Goal: Information Seeking & Learning: Learn about a topic

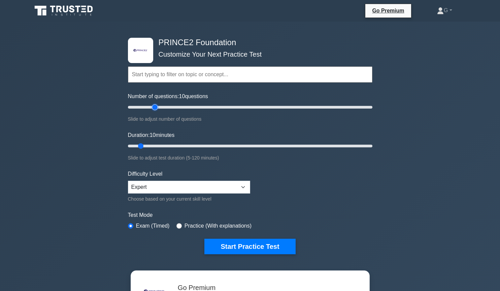
type input "25"
click at [155, 106] on input "Number of questions: 10 questions" at bounding box center [250, 107] width 245 height 8
type input "20"
click at [161, 146] on input "Duration: 10 minutes" at bounding box center [250, 146] width 245 height 8
click at [128, 181] on select "Beginner Intermediate Expert" at bounding box center [189, 187] width 122 height 13
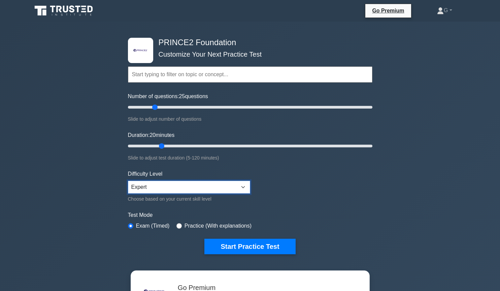
click option "Expert" at bounding box center [0, 0] width 0 height 0
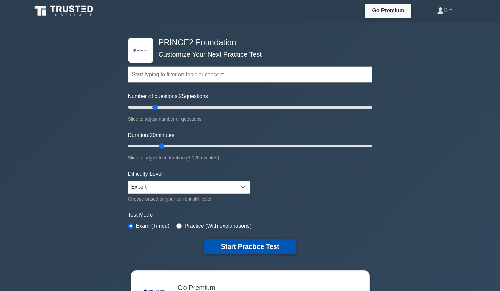
click at [242, 245] on button "Start Practice Test" at bounding box center [249, 245] width 91 height 15
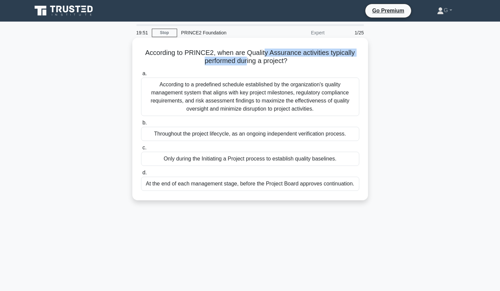
drag, startPoint x: 246, startPoint y: 56, endPoint x: 265, endPoint y: 55, distance: 19.2
click at [265, 55] on h5 "According to PRINCE2, when are Quality Assurance activities typically performed…" at bounding box center [250, 57] width 220 height 17
drag, startPoint x: 248, startPoint y: 54, endPoint x: 287, endPoint y: 55, distance: 39.4
click at [287, 55] on h5 "According to PRINCE2, when are Quality Assurance activities typically performed…" at bounding box center [250, 57] width 220 height 17
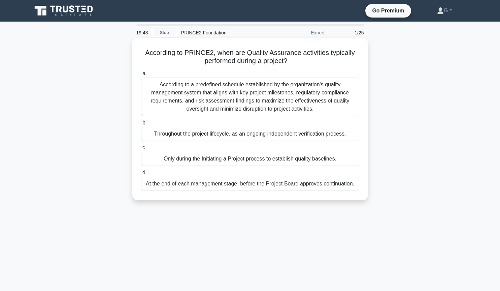
click at [203, 136] on div "Throughout the project lifecycle, as an ongoing independent verification proces…" at bounding box center [250, 134] width 218 height 14
click at [141, 125] on input "b. Throughout the project lifecycle, as an ongoing independent verification pro…" at bounding box center [141, 123] width 0 height 4
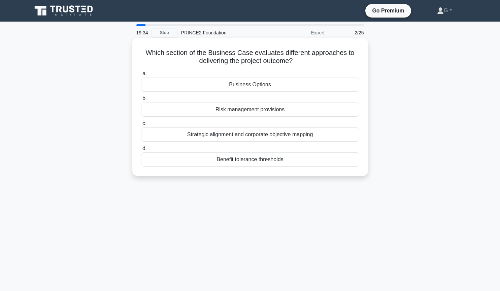
click at [239, 89] on div "Business Options" at bounding box center [250, 84] width 218 height 14
click at [141, 76] on input "a. Business Options" at bounding box center [141, 73] width 0 height 4
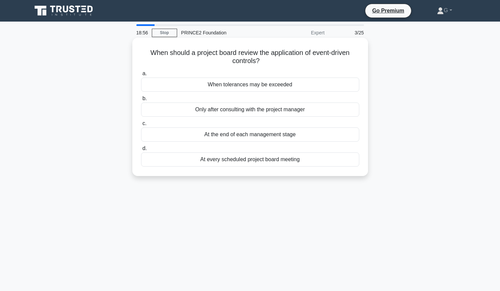
click at [245, 86] on div "When tolerances may be exceeded" at bounding box center [250, 84] width 218 height 14
click at [141, 76] on input "a. When tolerances may be exceeded" at bounding box center [141, 73] width 0 height 4
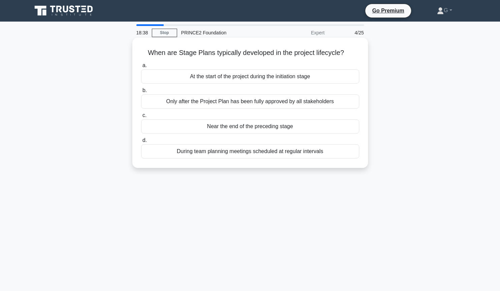
click at [239, 129] on div "Near the end of the preceding stage" at bounding box center [250, 126] width 218 height 14
click at [141, 118] on input "c. Near the end of the preceding stage" at bounding box center [141, 115] width 0 height 4
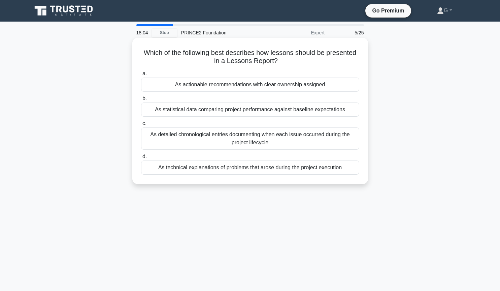
click at [241, 89] on div "As actionable recommendations with clear ownership assigned" at bounding box center [250, 84] width 218 height 14
click at [141, 76] on input "a. As actionable recommendations with clear ownership assigned" at bounding box center [141, 73] width 0 height 4
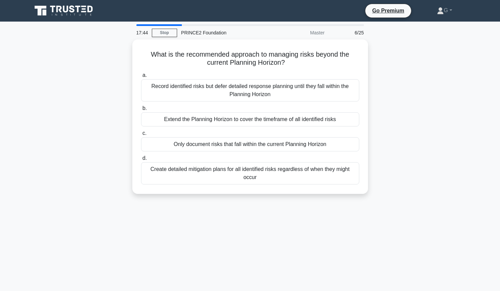
click at [455, 174] on div "What is the recommended approach to managing risks beyond the current Planning …" at bounding box center [250, 120] width 445 height 162
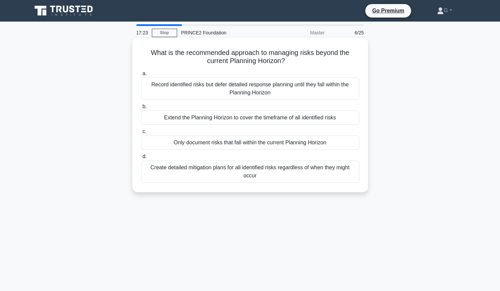
click at [220, 170] on div "Create detailed mitigation plans for all identified risks regardless of when th…" at bounding box center [250, 171] width 218 height 22
click at [141, 159] on input "d. Create detailed mitigation plans for all identified risks regardless of when…" at bounding box center [141, 156] width 0 height 4
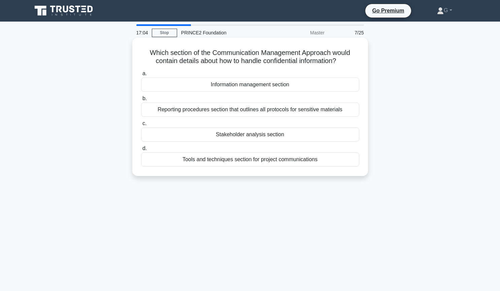
click at [247, 109] on div "Reporting procedures section that outlines all protocols for sensitive materials" at bounding box center [250, 109] width 218 height 14
click at [141, 101] on input "b. Reporting procedures section that outlines all protocols for sensitive mater…" at bounding box center [141, 98] width 0 height 4
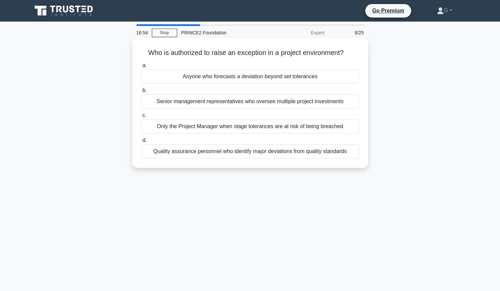
click at [192, 128] on div "Only the Project Manager when stage tolerances are at risk of being breached" at bounding box center [250, 126] width 218 height 14
click at [141, 118] on input "c. Only the Project Manager when stage tolerances are at risk of being breached" at bounding box center [141, 115] width 0 height 4
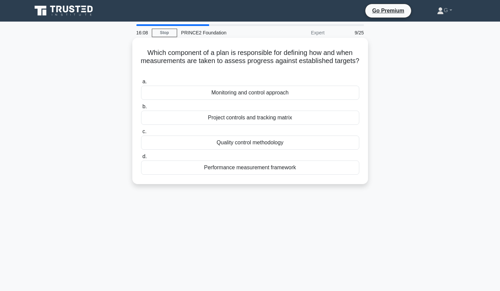
click at [248, 93] on div "Monitoring and control approach" at bounding box center [250, 93] width 218 height 14
click at [141, 84] on input "a. Monitoring and control approach" at bounding box center [141, 81] width 0 height 4
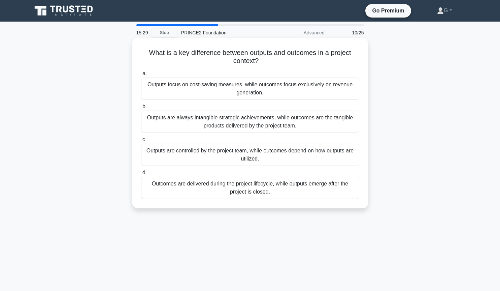
click at [199, 157] on div "Outputs are controlled by the project team, while outcomes depend on how output…" at bounding box center [250, 154] width 218 height 22
click at [141, 142] on input "c. Outputs are controlled by the project team, while outcomes depend on how out…" at bounding box center [141, 139] width 0 height 4
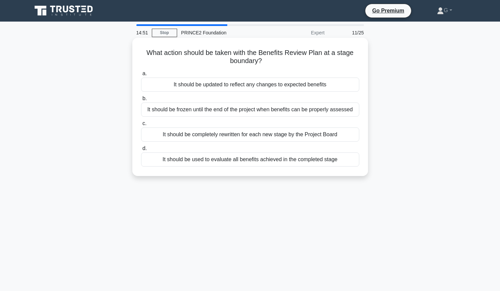
click at [231, 86] on div "It should be updated to reflect any changes to expected benefits" at bounding box center [250, 84] width 218 height 14
click at [141, 76] on input "a. It should be updated to reflect any changes to expected benefits" at bounding box center [141, 73] width 0 height 4
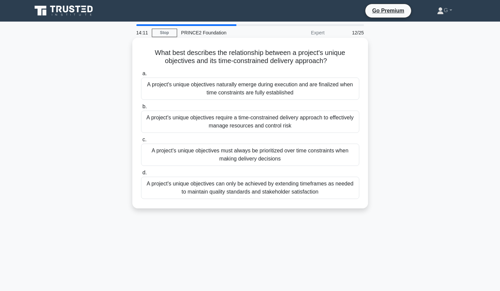
click at [239, 161] on div "A project's unique objectives must always be prioritized over time constraints …" at bounding box center [250, 154] width 218 height 22
click at [141, 142] on input "c. A project's unique objectives must always be prioritized over time constrain…" at bounding box center [141, 139] width 0 height 4
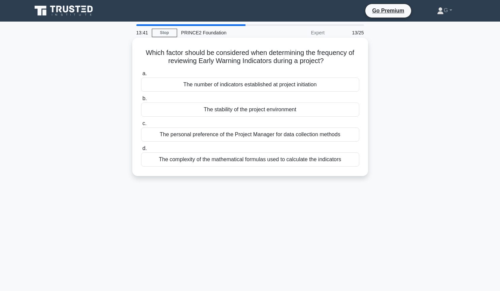
click at [243, 86] on div "The number of indicators established at project initiation" at bounding box center [250, 84] width 218 height 14
click at [141, 76] on input "a. The number of indicators established at project initiation" at bounding box center [141, 73] width 0 height 4
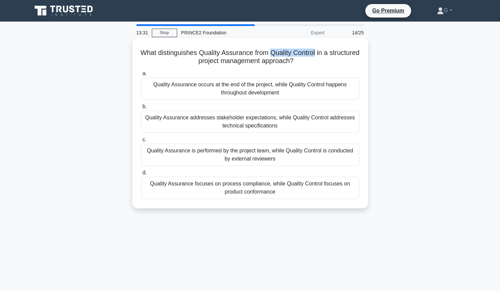
drag, startPoint x: 271, startPoint y: 55, endPoint x: 316, endPoint y: 52, distance: 44.9
click at [316, 52] on h5 "What distinguishes Quality Assurance from Quality Control in a structured proje…" at bounding box center [250, 57] width 220 height 17
click at [266, 193] on div "Quality Assurance focuses on process compliance, while Quality Control focuses …" at bounding box center [250, 187] width 218 height 22
click at [141, 175] on input "d. Quality Assurance focuses on process compliance, while Quality Control focus…" at bounding box center [141, 172] width 0 height 4
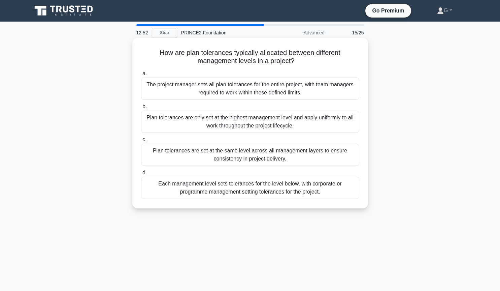
click at [229, 190] on div "Each management level sets tolerances for the level below, with corporate or pr…" at bounding box center [250, 187] width 218 height 22
click at [141, 175] on input "d. Each management level sets tolerances for the level below, with corporate or…" at bounding box center [141, 172] width 0 height 4
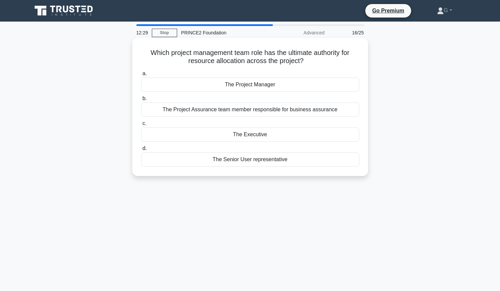
click at [252, 85] on div "The Project Manager" at bounding box center [250, 84] width 218 height 14
click at [141, 76] on input "a. The Project Manager" at bounding box center [141, 73] width 0 height 4
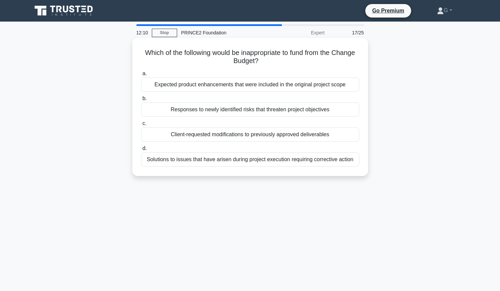
click at [248, 111] on div "Responses to newly identified risks that threaten project objectives" at bounding box center [250, 109] width 218 height 14
click at [141, 101] on input "b. Responses to newly identified risks that threaten project objectives" at bounding box center [141, 98] width 0 height 4
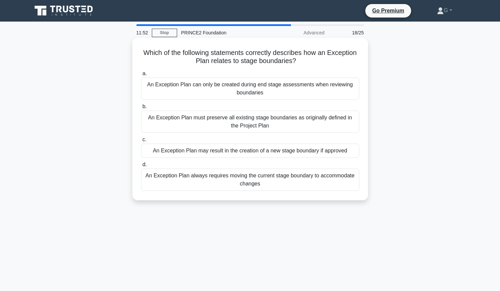
click at [186, 152] on div "An Exception Plan may result in the creation of a new stage boundary if approved" at bounding box center [250, 150] width 218 height 14
click at [141, 142] on input "c. An Exception Plan may result in the creation of a new stage boundary if appr…" at bounding box center [141, 139] width 0 height 4
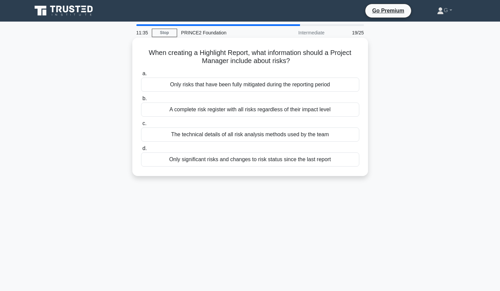
click at [237, 111] on div "A complete risk register with all risks regardless of their impact level" at bounding box center [250, 109] width 218 height 14
click at [141, 101] on input "b. A complete risk register with all risks regardless of their impact level" at bounding box center [141, 98] width 0 height 4
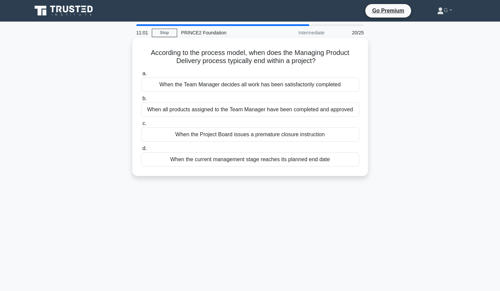
click at [208, 109] on div "When all products assigned to the Team Manager have been completed and approved" at bounding box center [250, 109] width 218 height 14
click at [141, 101] on input "b. When all products assigned to the Team Manager have been completed and appro…" at bounding box center [141, 98] width 0 height 4
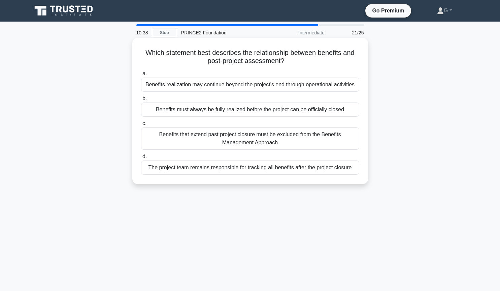
click at [216, 85] on div "Benefits realization may continue beyond the project's end through operational …" at bounding box center [250, 84] width 218 height 14
click at [141, 76] on input "a. Benefits realization may continue beyond the project's end through operation…" at bounding box center [141, 73] width 0 height 4
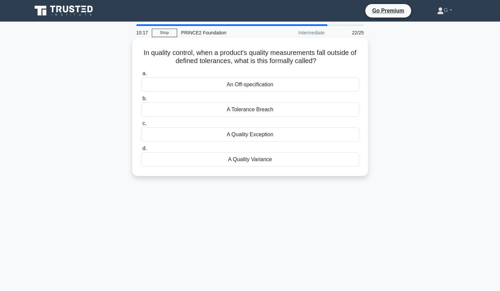
click at [232, 110] on div "A Tolerance Breach" at bounding box center [250, 109] width 218 height 14
click at [141, 101] on input "b. A Tolerance Breach" at bounding box center [141, 98] width 0 height 4
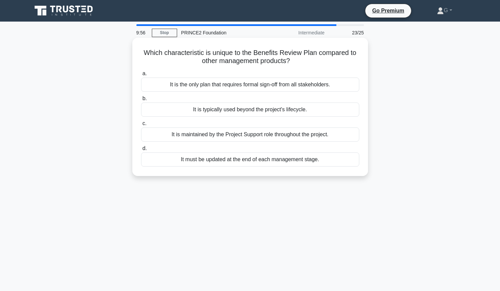
click at [234, 110] on div "It is typically used beyond the project's lifecycle." at bounding box center [250, 109] width 218 height 14
click at [141, 101] on input "b. It is typically used beyond the project's lifecycle." at bounding box center [141, 98] width 0 height 4
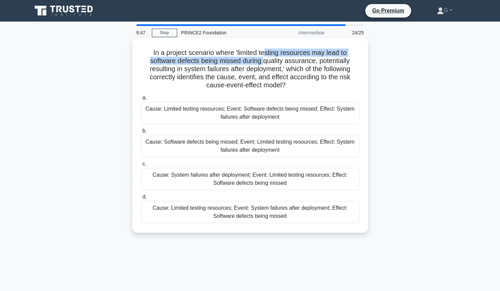
drag, startPoint x: 265, startPoint y: 53, endPoint x: 264, endPoint y: 61, distance: 8.1
click at [264, 61] on h5 "In a project scenario where 'limited testing resources may lead to software def…" at bounding box center [250, 69] width 220 height 41
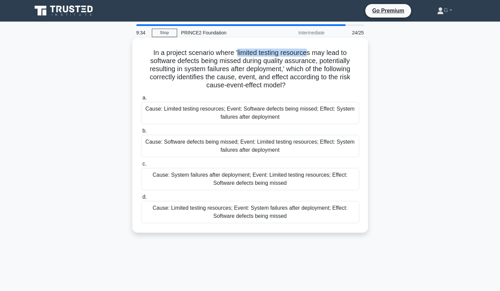
drag, startPoint x: 237, startPoint y: 52, endPoint x: 306, endPoint y: 53, distance: 68.7
click at [306, 53] on h5 "In a project scenario where 'limited testing resources may lead to software def…" at bounding box center [250, 69] width 220 height 41
click at [253, 115] on div "Cause: Limited testing resources; Event: Software defects being missed; Effect:…" at bounding box center [250, 113] width 218 height 22
click at [141, 100] on input "a. Cause: Limited testing resources; Event: Software defects being missed; Effe…" at bounding box center [141, 98] width 0 height 4
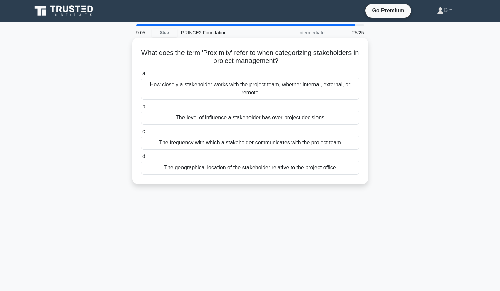
click at [284, 92] on div "How closely a stakeholder works with the project team, whether internal, extern…" at bounding box center [250, 88] width 218 height 22
click at [141, 76] on input "a. How closely a stakeholder works with the project team, whether internal, ext…" at bounding box center [141, 73] width 0 height 4
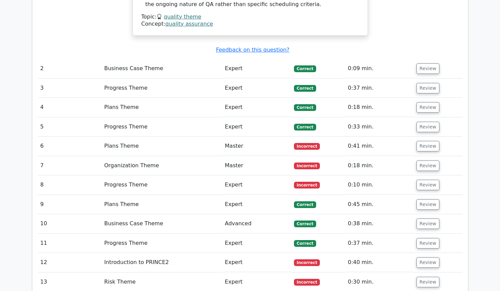
scroll to position [916, 0]
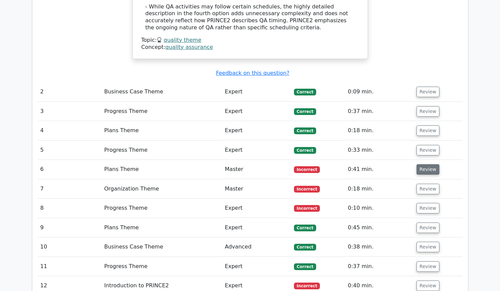
click at [434, 164] on button "Review" at bounding box center [428, 169] width 23 height 10
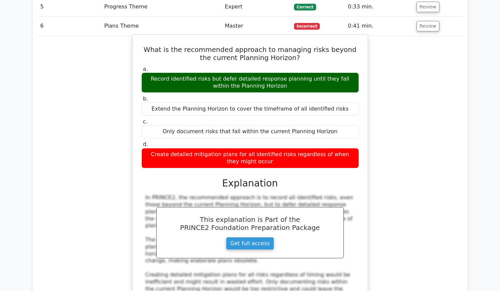
scroll to position [1145, 0]
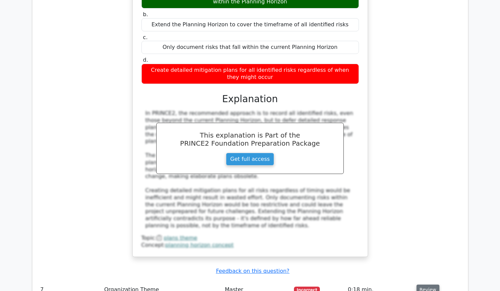
click at [430, 284] on button "Review" at bounding box center [428, 289] width 23 height 10
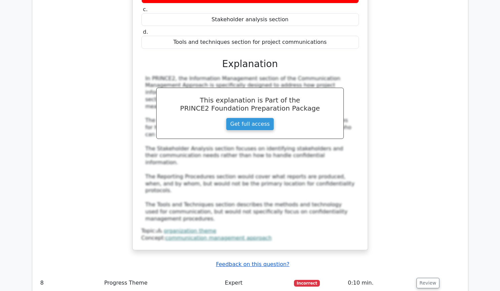
scroll to position [1557, 0]
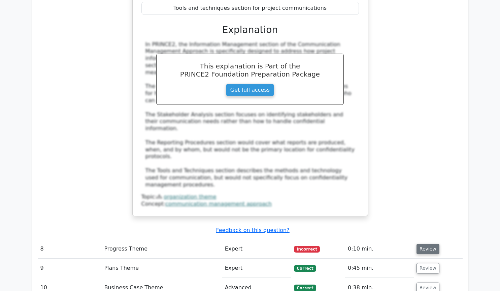
click at [424, 244] on button "Review" at bounding box center [428, 249] width 23 height 10
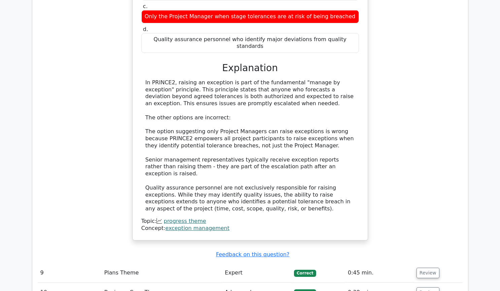
scroll to position [2016, 0]
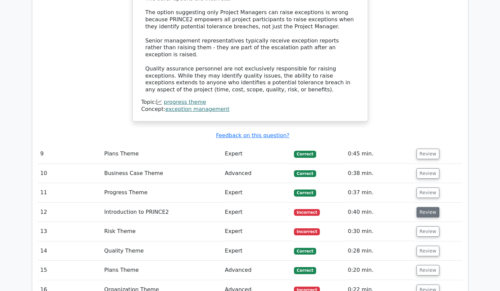
click at [423, 207] on button "Review" at bounding box center [428, 212] width 23 height 10
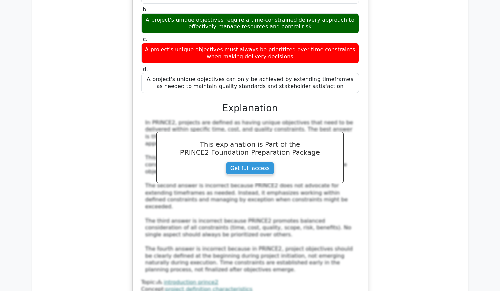
scroll to position [2336, 0]
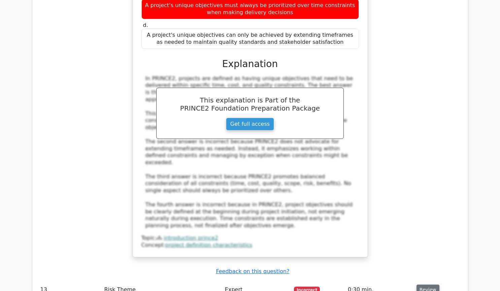
click at [419, 284] on button "Review" at bounding box center [428, 289] width 23 height 10
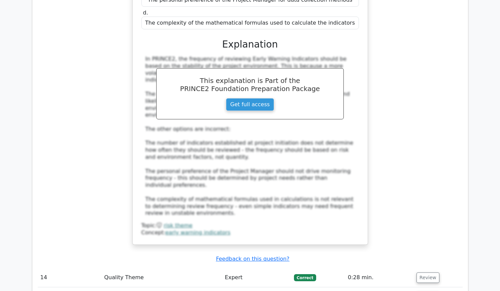
scroll to position [2748, 0]
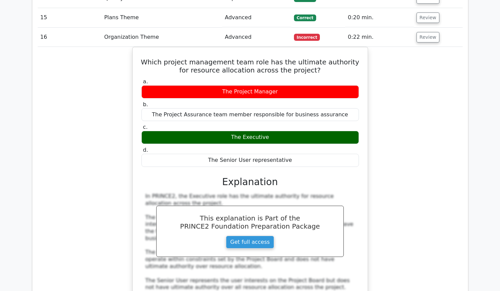
scroll to position [3023, 0]
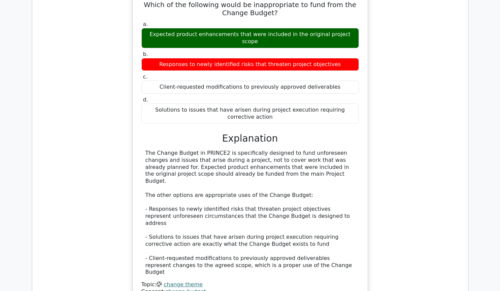
scroll to position [3436, 0]
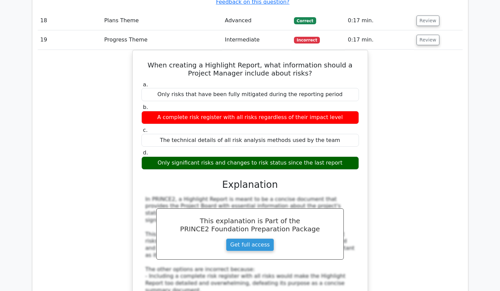
scroll to position [3756, 0]
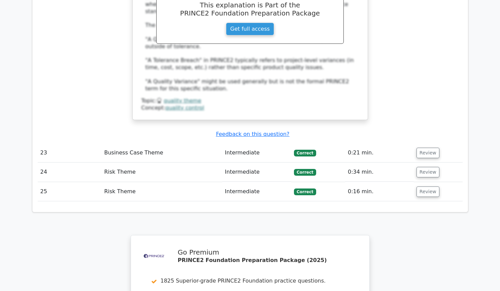
scroll to position [4104, 0]
